Goal: Task Accomplishment & Management: Use online tool/utility

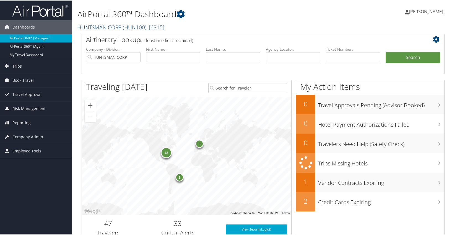
click at [144, 28] on span "( HUN100 )" at bounding box center [135, 26] width 24 height 7
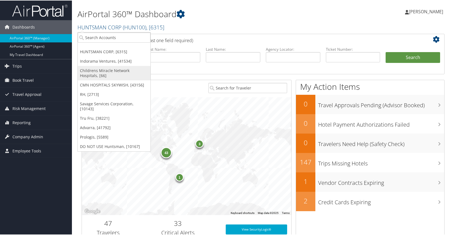
click at [117, 71] on link "Childrens Miracle Network Hospitals, [66]" at bounding box center [114, 72] width 73 height 14
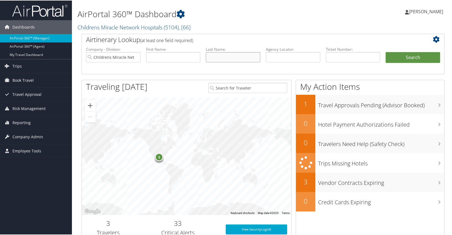
click at [228, 58] on input "text" at bounding box center [233, 56] width 55 height 10
type input "[PERSON_NAME]"
click at [26, 121] on span "Reporting" at bounding box center [21, 122] width 18 height 14
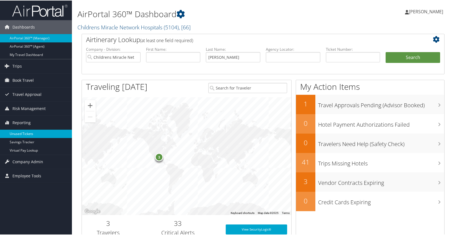
click at [26, 136] on link "Unused Tickets" at bounding box center [36, 133] width 72 height 8
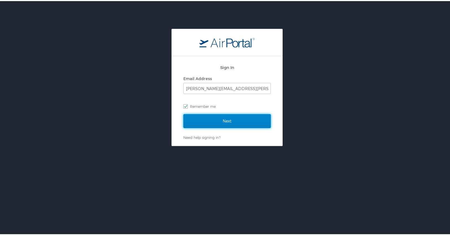
click at [219, 120] on input "Next" at bounding box center [226, 120] width 87 height 14
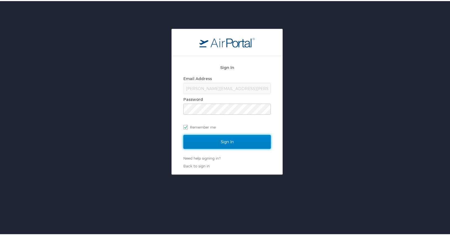
click at [223, 141] on input "Sign In" at bounding box center [226, 141] width 87 height 14
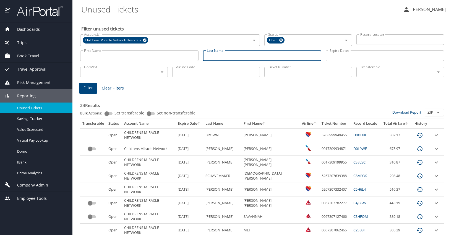
click at [222, 55] on input "Last Name" at bounding box center [262, 55] width 118 height 11
type input "[PERSON_NAME]"
click at [88, 87] on span "Filter" at bounding box center [88, 87] width 9 height 7
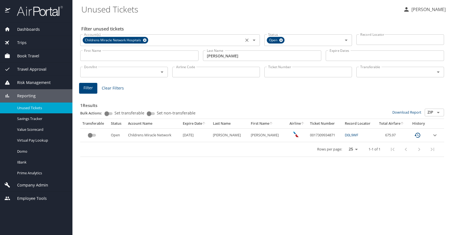
click at [245, 39] on icon "Clear" at bounding box center [247, 40] width 6 height 6
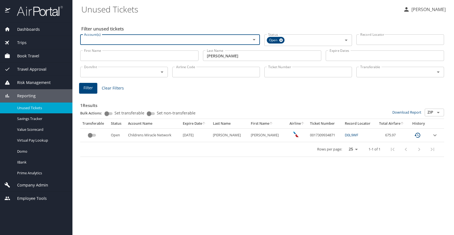
click at [121, 40] on input "Account(s)" at bounding box center [162, 39] width 160 height 7
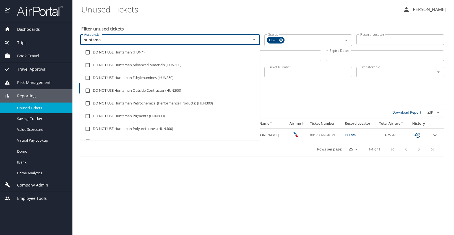
type input "huntsman"
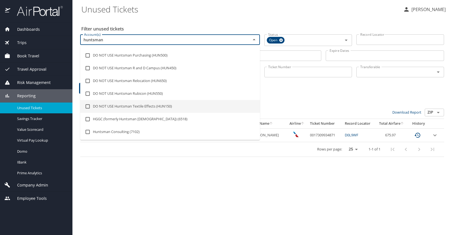
scroll to position [112, 0]
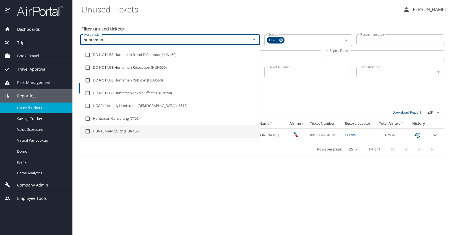
click at [117, 131] on li "HUNTSMAN CORP (HUN100)" at bounding box center [170, 131] width 180 height 13
checkbox input "true"
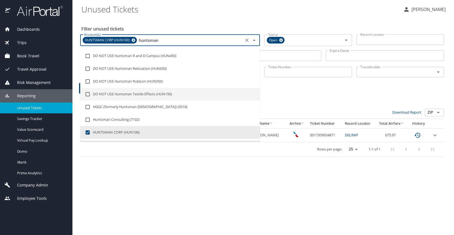
type input "huntsman"
click at [309, 91] on div "1 Results Bulk Actions: Set transferable Set non-transferable Download Report Z…" at bounding box center [262, 124] width 369 height 69
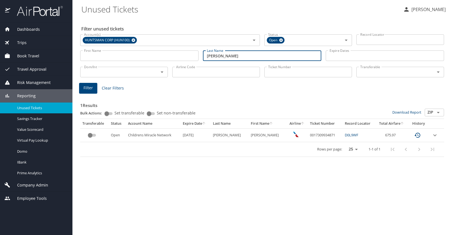
drag, startPoint x: 225, startPoint y: 55, endPoint x: 182, endPoint y: 58, distance: 42.7
click at [182, 58] on div "First Name First Name Last Name tiner Last Name Expire Dates Expire Dates" at bounding box center [262, 56] width 369 height 20
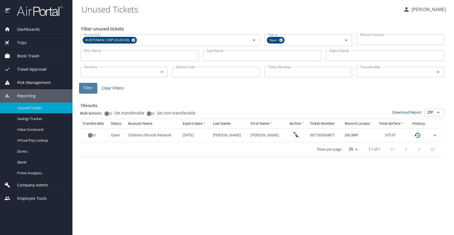
click at [86, 86] on span "Filter" at bounding box center [88, 87] width 9 height 7
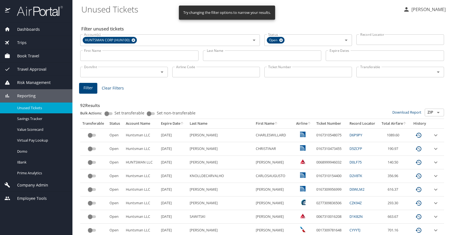
click at [183, 122] on icon "sort" at bounding box center [181, 123] width 3 height 3
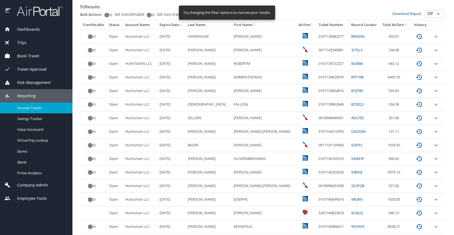
scroll to position [0, 0]
